Goal: Find specific page/section: Find specific page/section

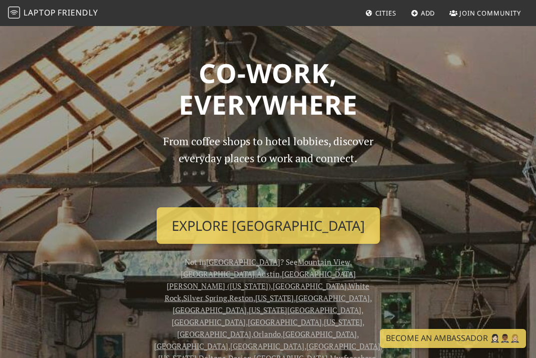
click at [391, 12] on span "Cities" at bounding box center [385, 13] width 21 height 9
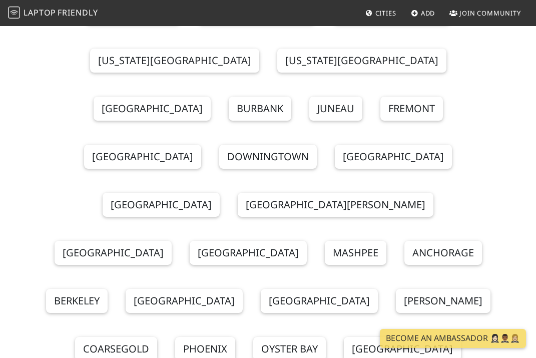
scroll to position [591, 0]
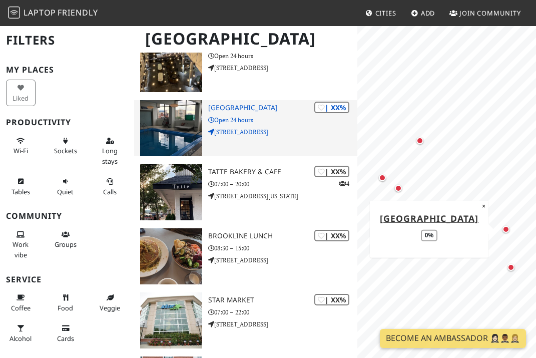
scroll to position [128, 0]
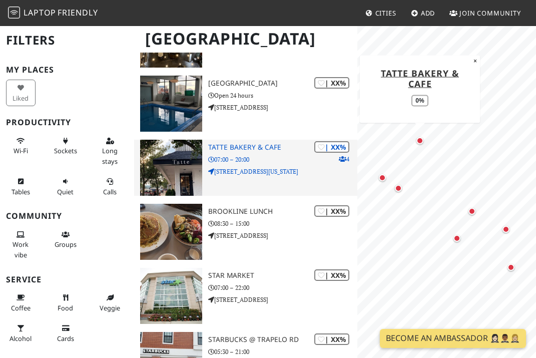
click at [341, 170] on p "[STREET_ADDRESS][US_STATE]" at bounding box center [282, 172] width 149 height 10
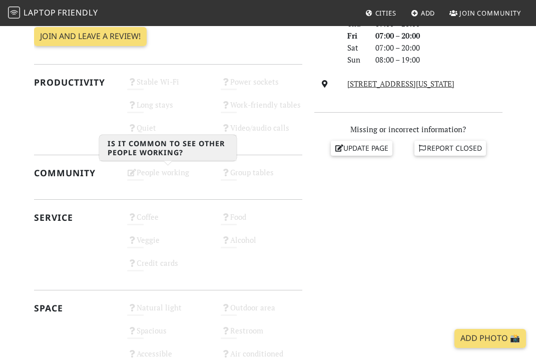
scroll to position [523, 0]
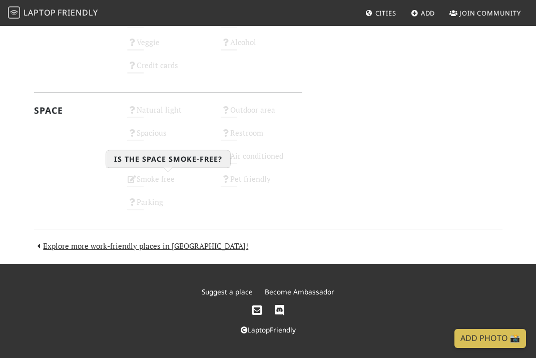
click at [134, 179] on icon at bounding box center [132, 179] width 10 height 8
